Goal: Task Accomplishment & Management: Manage account settings

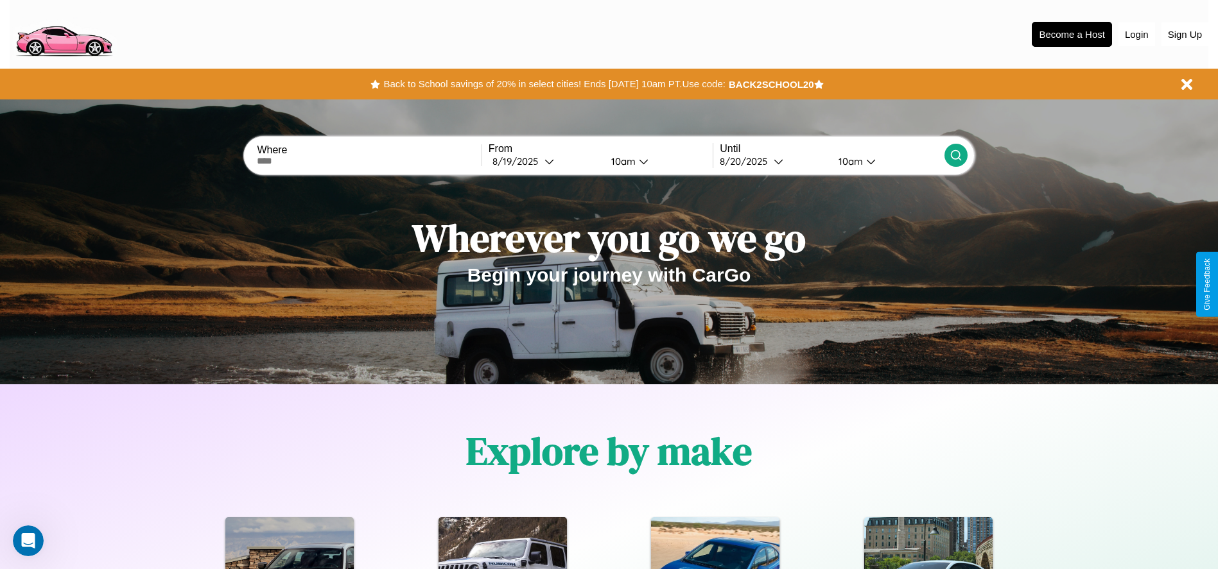
scroll to position [1120, 0]
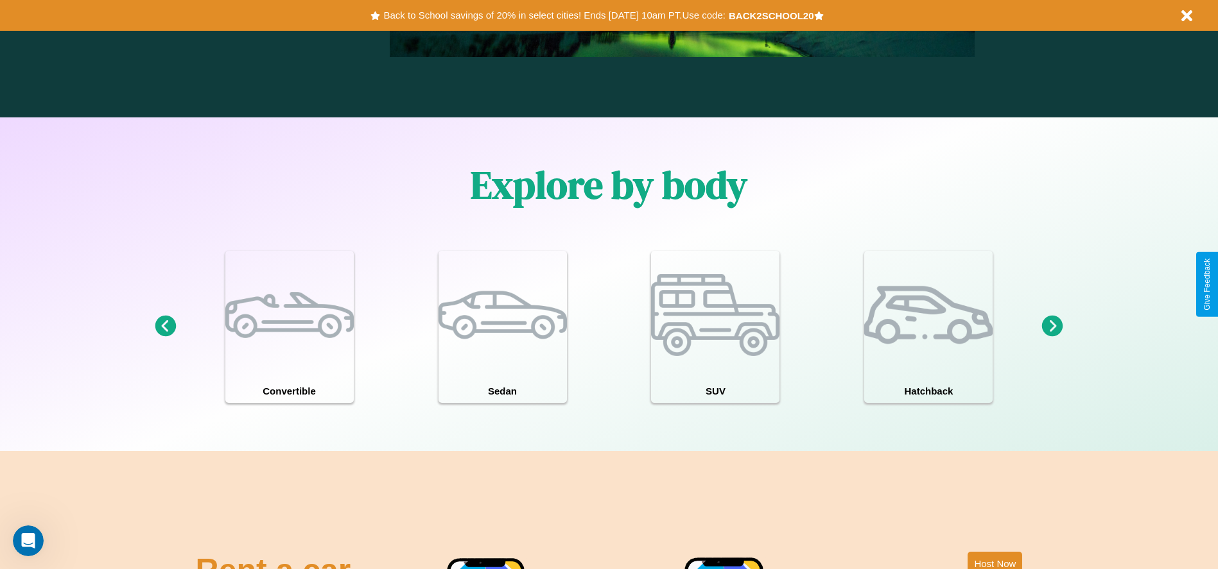
click at [1052, 327] on icon at bounding box center [1052, 326] width 21 height 21
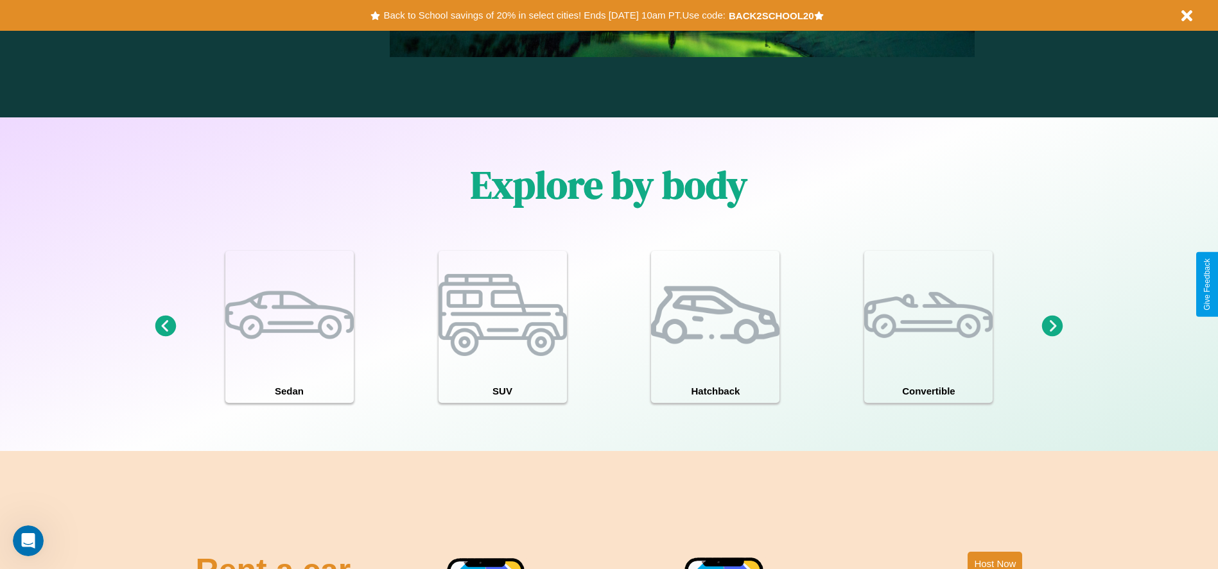
click at [165, 327] on icon at bounding box center [165, 326] width 21 height 21
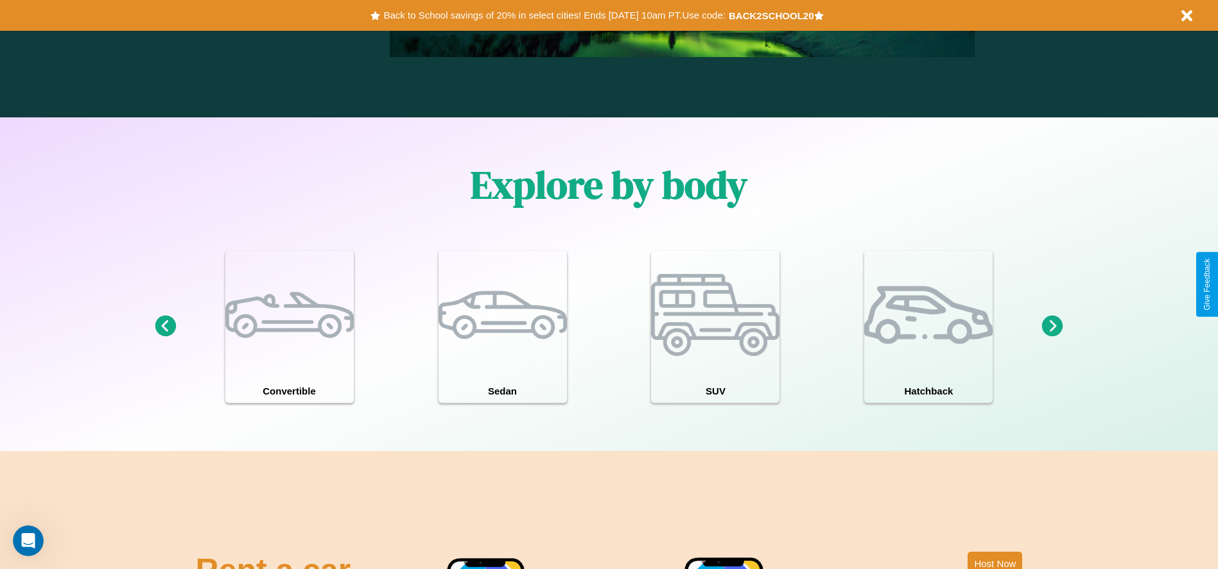
click at [1052, 327] on icon at bounding box center [1052, 326] width 21 height 21
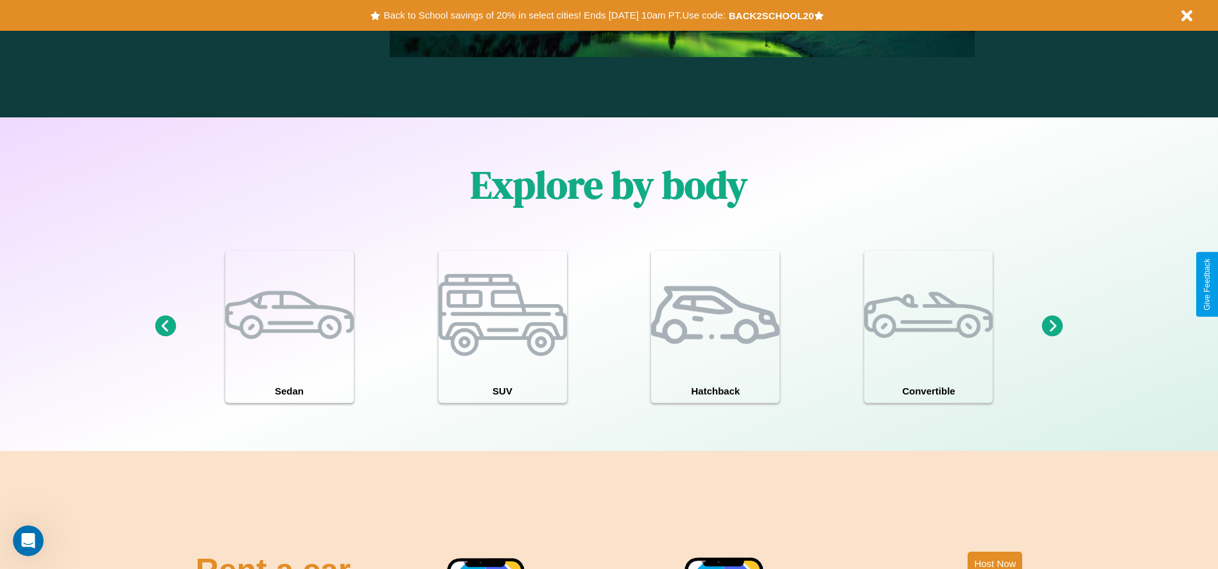
click at [1052, 327] on icon at bounding box center [1052, 326] width 21 height 21
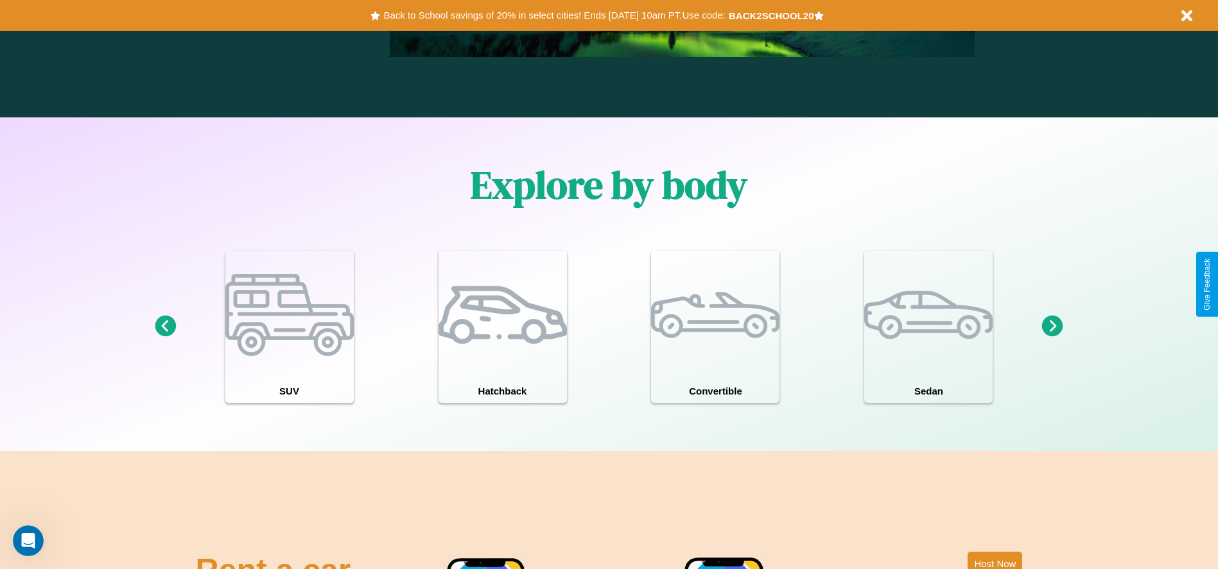
scroll to position [0, 0]
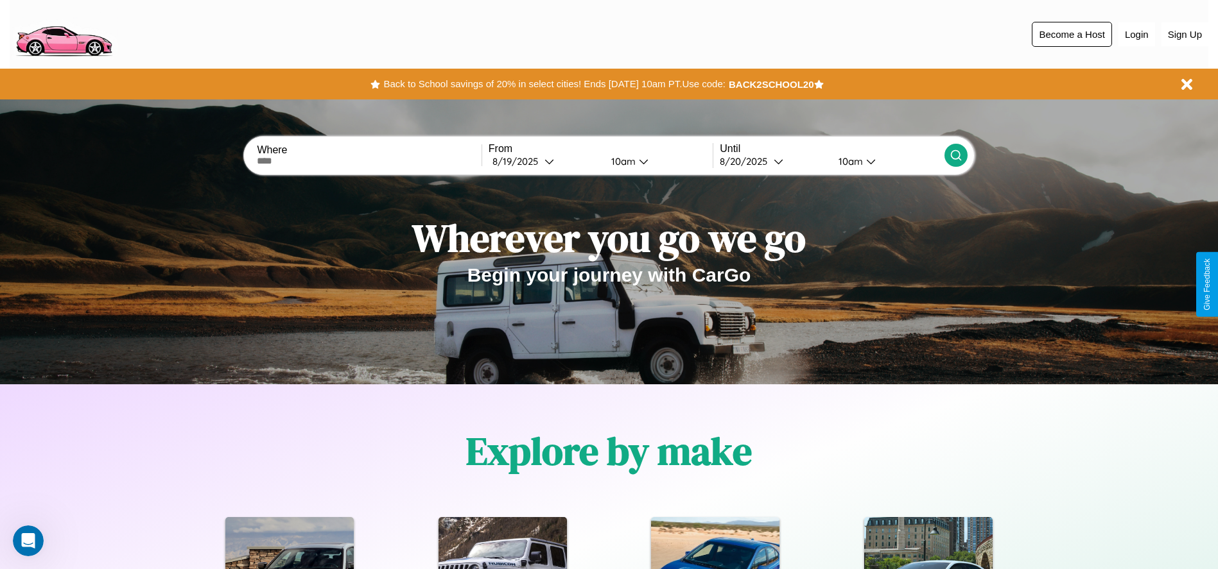
click at [1071, 34] on button "Become a Host" at bounding box center [1072, 34] width 80 height 25
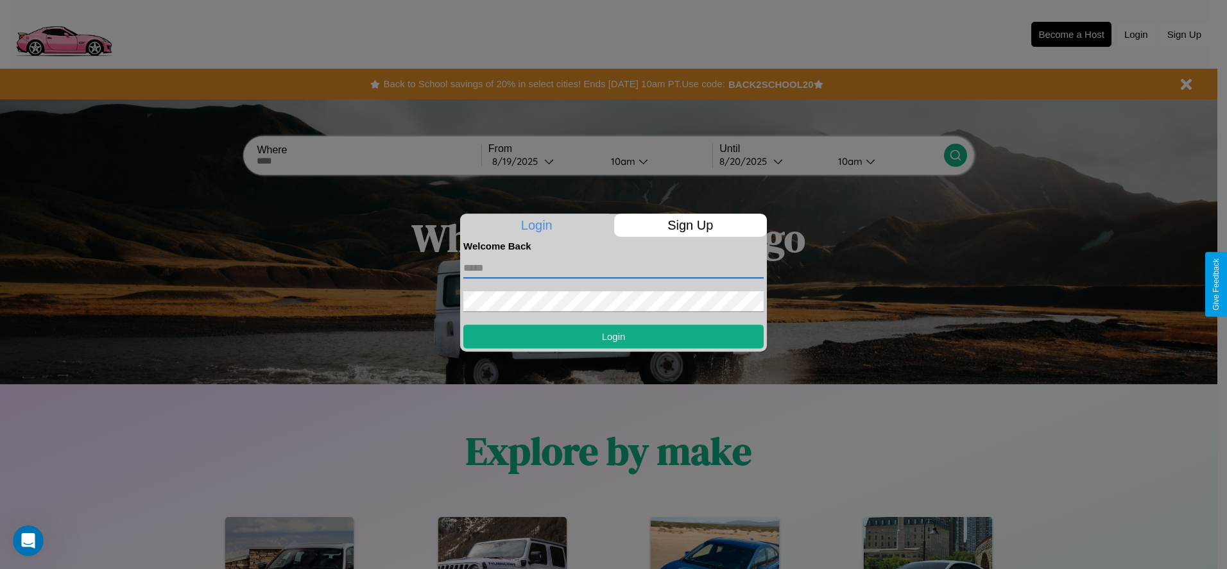
click at [614, 268] on input "text" at bounding box center [613, 268] width 300 height 21
type input "**********"
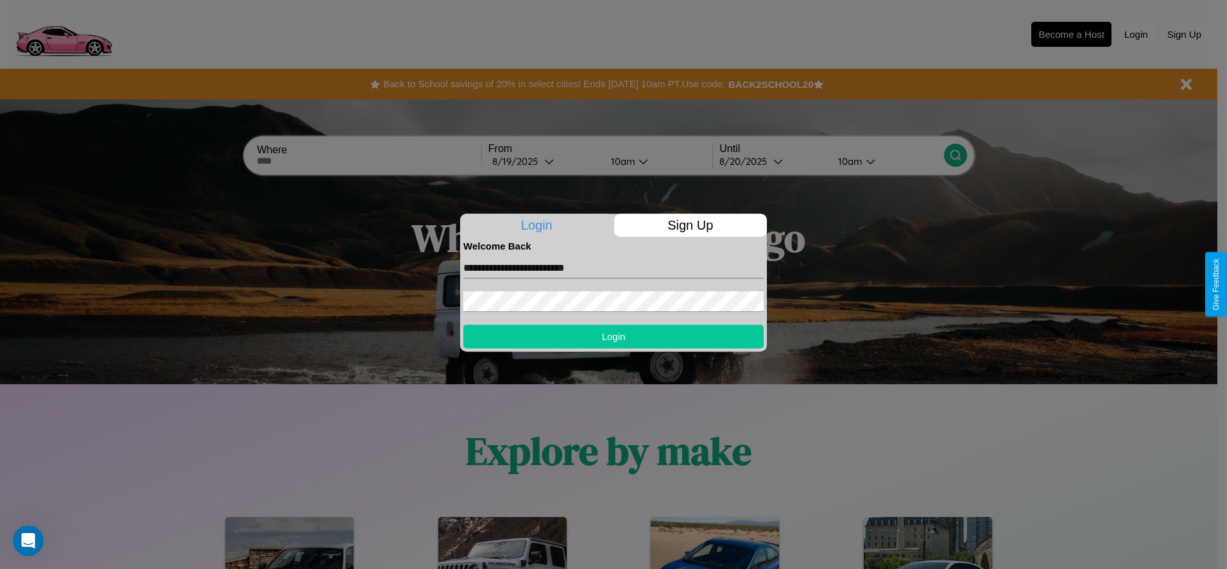
click at [614, 336] on button "Login" at bounding box center [613, 337] width 300 height 24
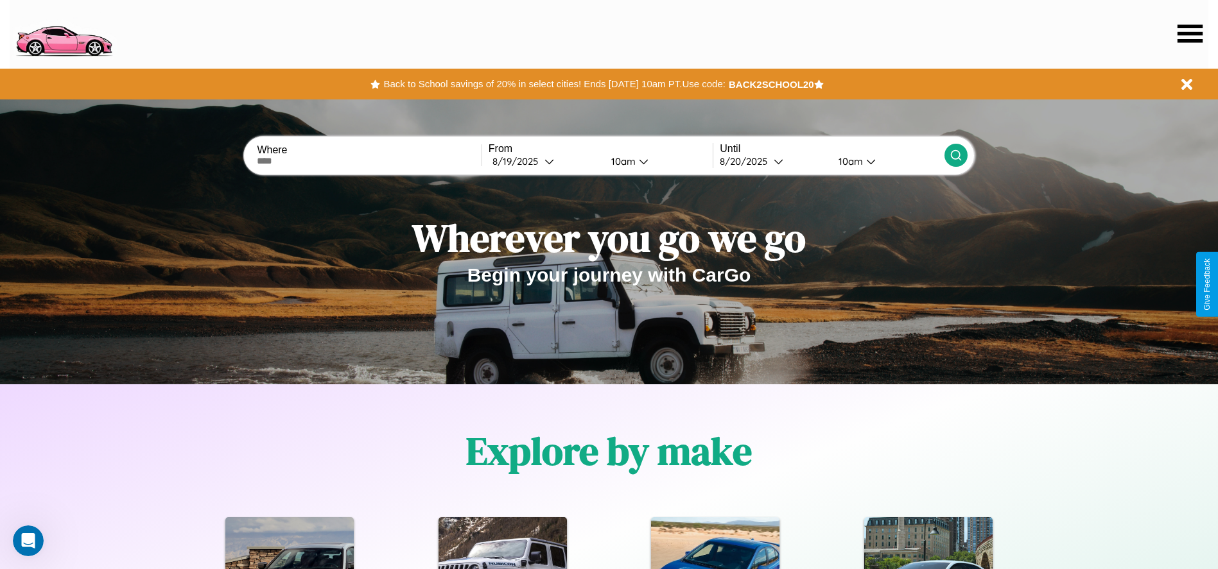
click at [1190, 33] on icon at bounding box center [1189, 33] width 25 height 18
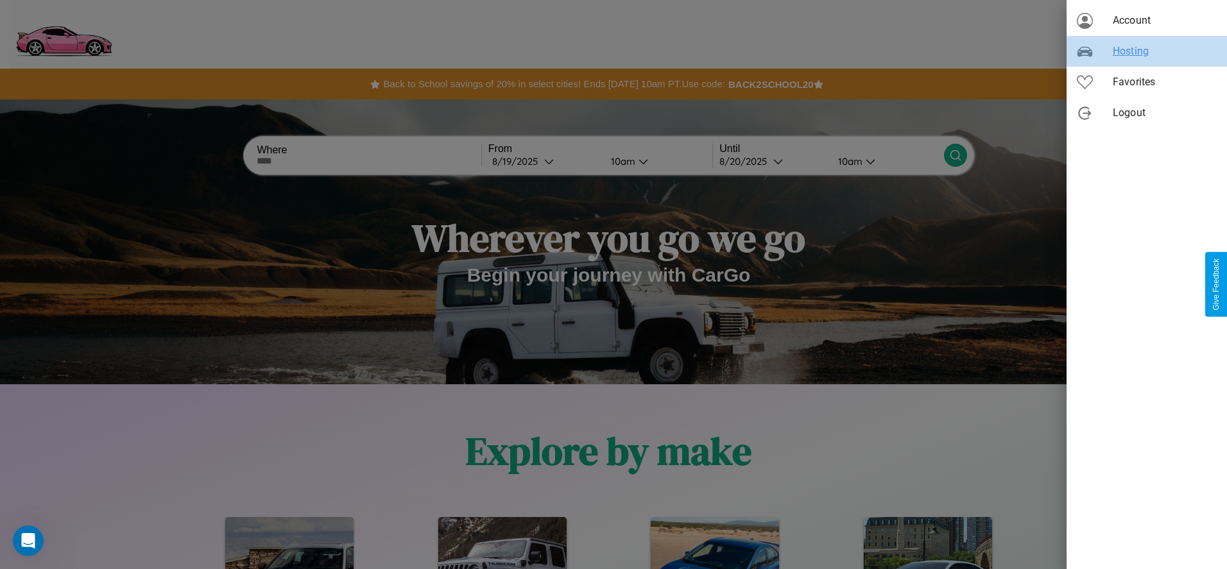
click at [1147, 51] on span "Hosting" at bounding box center [1165, 51] width 104 height 15
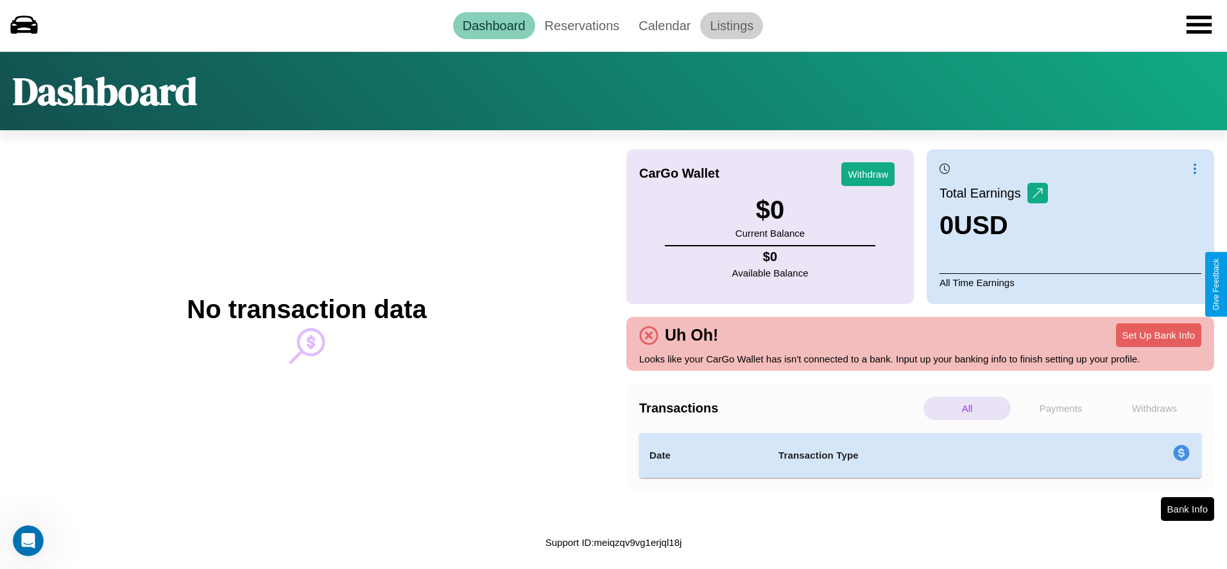
click at [732, 25] on link "Listings" at bounding box center [731, 25] width 63 height 27
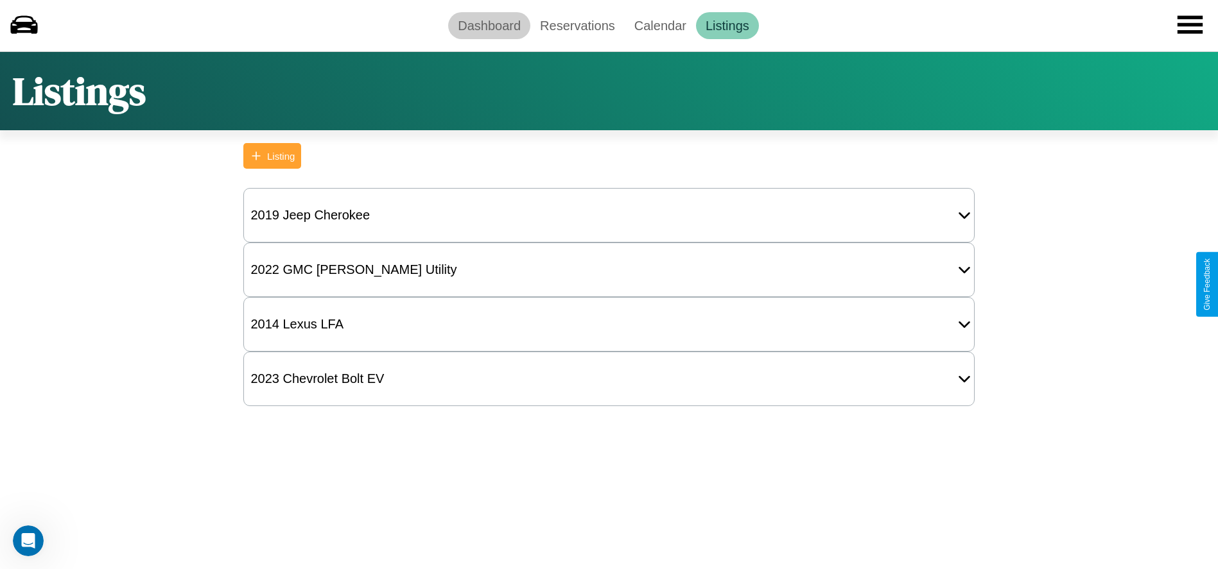
click at [489, 25] on link "Dashboard" at bounding box center [489, 25] width 82 height 27
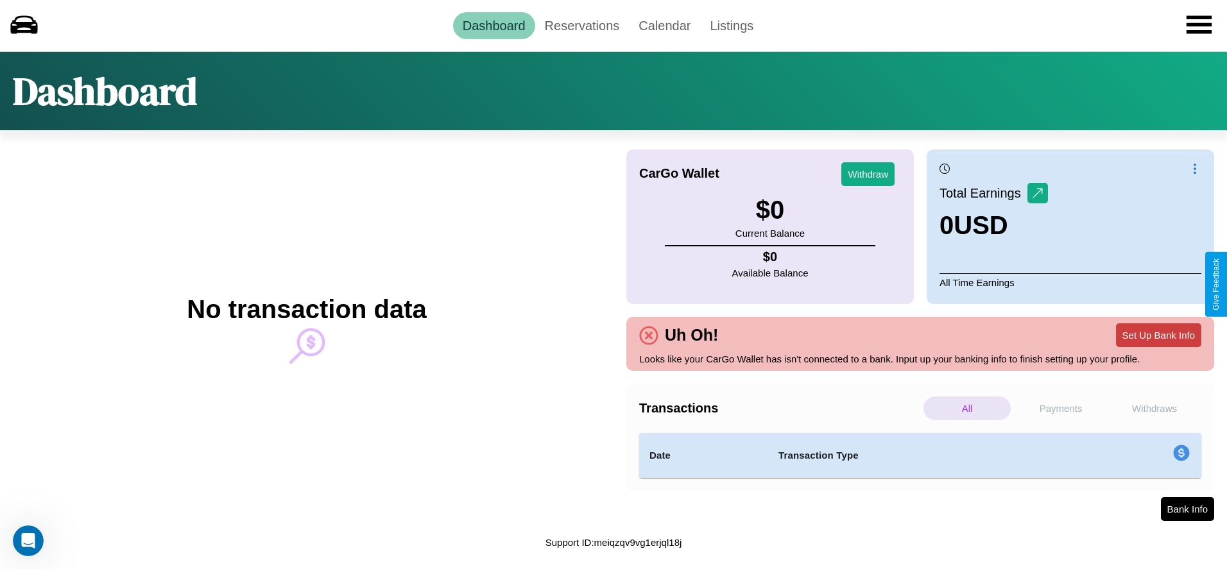
click at [1159, 335] on button "Set Up Bank Info" at bounding box center [1158, 336] width 85 height 24
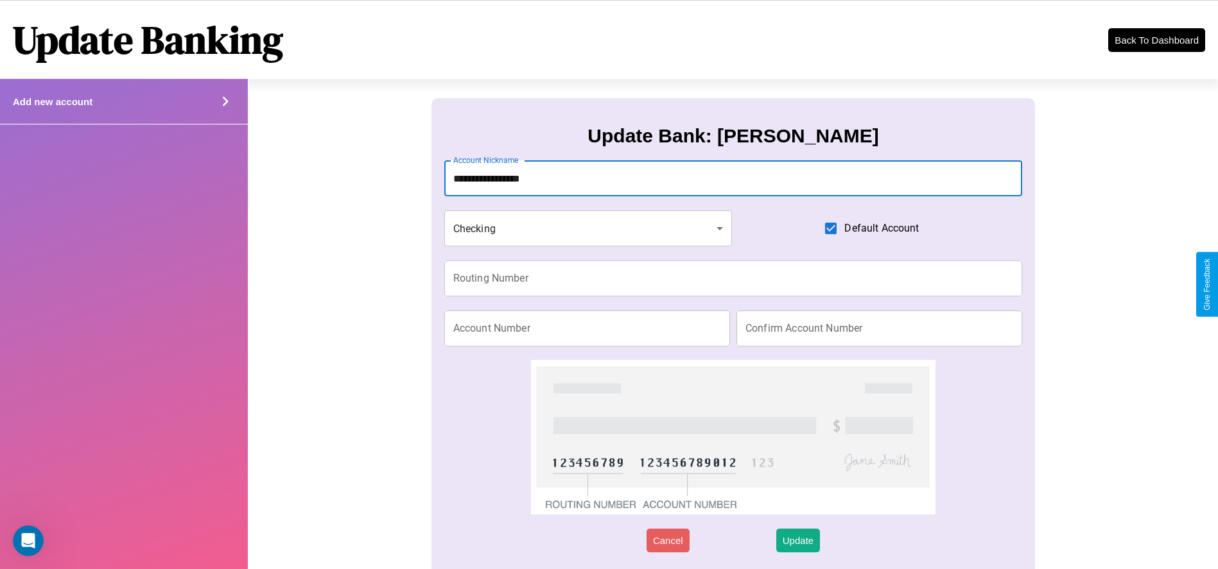
type input "**********"
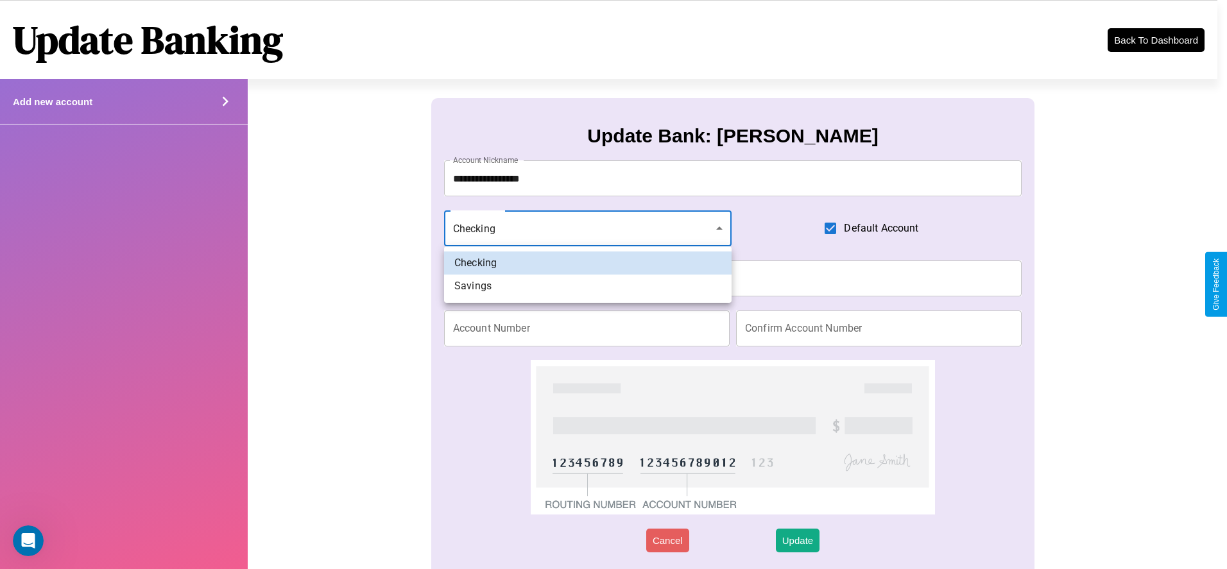
click at [587, 229] on div at bounding box center [613, 284] width 1227 height 569
